Goal: Transaction & Acquisition: Purchase product/service

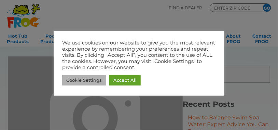
click at [77, 78] on link "Cookie Settings" at bounding box center [84, 80] width 44 height 11
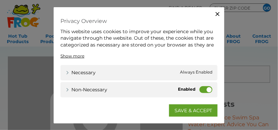
click at [206, 90] on label "Non-necessary" at bounding box center [206, 89] width 13 height 7
click at [0, 0] on input "Non-necessary" at bounding box center [0, 0] width 0 height 0
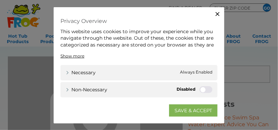
click at [199, 112] on link "SAVE & ACCEPT" at bounding box center [193, 110] width 49 height 12
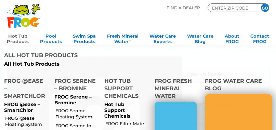
click at [9, 42] on link "Hot Tub Products" at bounding box center [18, 38] width 22 height 14
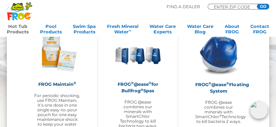
scroll to position [547, 0]
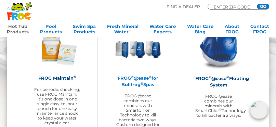
click at [129, 79] on h2 "FROG ® @ease ® for Bullfrog ® Spas" at bounding box center [138, 81] width 46 height 13
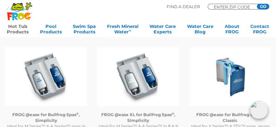
scroll to position [530, 0]
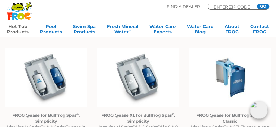
click at [233, 76] on img at bounding box center [230, 77] width 82 height 59
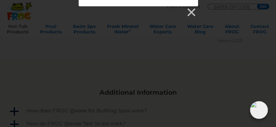
scroll to position [564, 0]
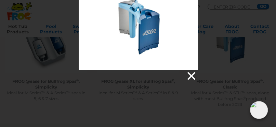
click at [192, 74] on link at bounding box center [191, 76] width 10 height 10
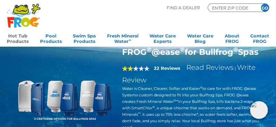
scroll to position [0, 0]
